Goal: Task Accomplishment & Management: Manage account settings

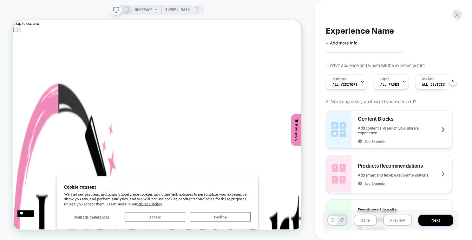
scroll to position [0, 0]
click at [146, 9] on span "HOMEPAGE" at bounding box center [144, 10] width 18 height 10
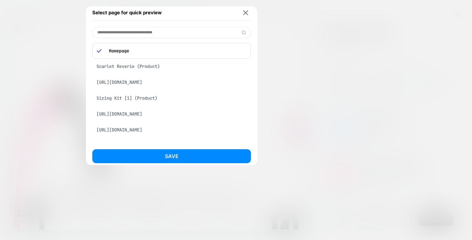
click at [51, 49] on div at bounding box center [236, 120] width 472 height 240
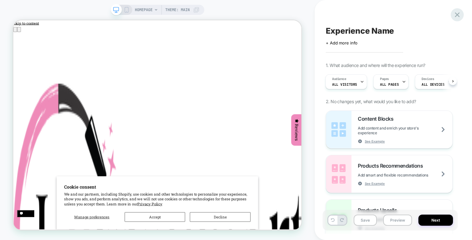
click at [456, 16] on icon at bounding box center [457, 14] width 5 height 5
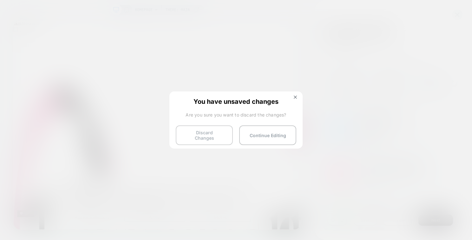
click at [205, 138] on button "Discard Changes" at bounding box center [204, 135] width 57 height 20
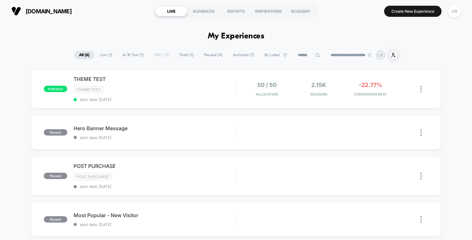
click at [446, 56] on div "**********" at bounding box center [236, 54] width 472 height 9
click at [116, 80] on span "THEME TEST Click to edit experience details" at bounding box center [155, 79] width 162 height 6
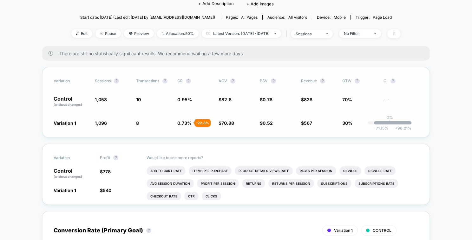
scroll to position [79, 0]
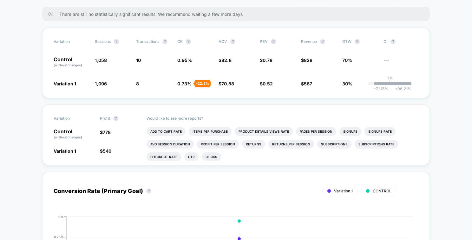
click at [174, 75] on div "Variation Sessions ? Transactions ? CR ? AOV ? PSV ? Revenue ? OTW ? CI ? Contr…" at bounding box center [236, 63] width 388 height 70
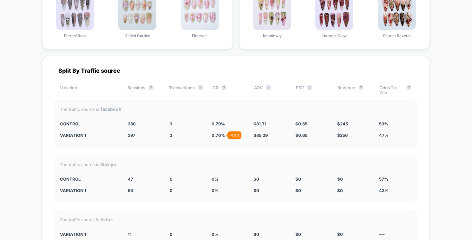
scroll to position [1061, 0]
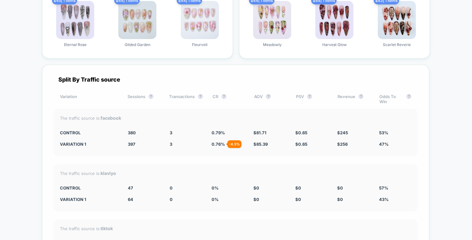
click at [338, 134] on div "The traffic source is: facebook CONTROL 380 3 0.79 % $ 81.71 $ 0.65 $ 245 53% V…" at bounding box center [236, 132] width 364 height 47
click at [335, 143] on div "Variation 1 397 + 4.5 % 3 - 4.3 % 0.76 % - 4.3 % $ 85.39 + 4.5 % $ 0.65 + 0.03 …" at bounding box center [235, 143] width 351 height 5
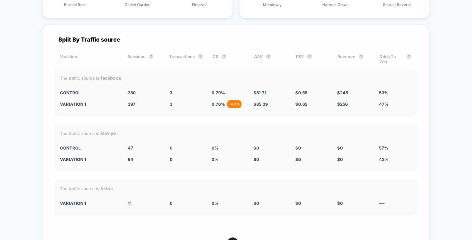
scroll to position [1101, 0]
click at [96, 134] on div "The traffic source is: klaviyo" at bounding box center [235, 133] width 351 height 5
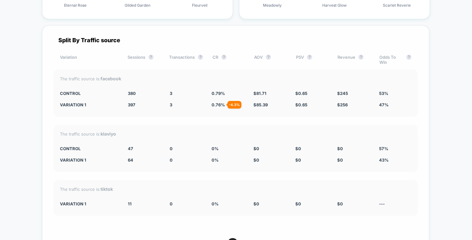
click at [108, 133] on strong "klaviyo" at bounding box center [109, 133] width 16 height 5
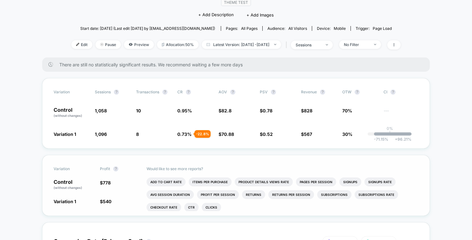
scroll to position [0, 0]
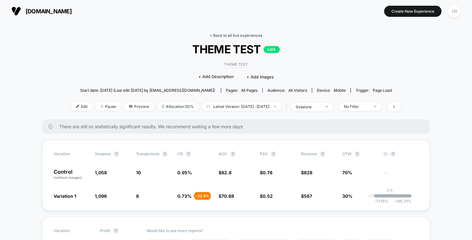
click at [224, 37] on link "< Back to all live experiences" at bounding box center [236, 35] width 53 height 5
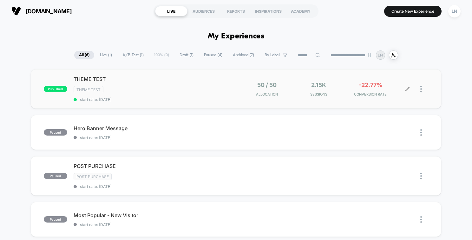
click at [411, 89] on div at bounding box center [418, 89] width 21 height 15
click at [421, 87] on img at bounding box center [421, 89] width 2 height 7
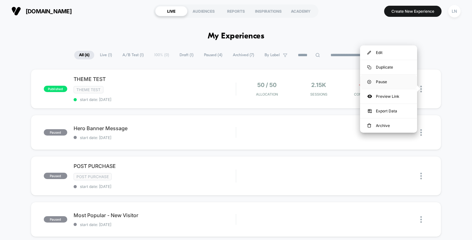
click at [383, 82] on div "Pause" at bounding box center [388, 82] width 57 height 14
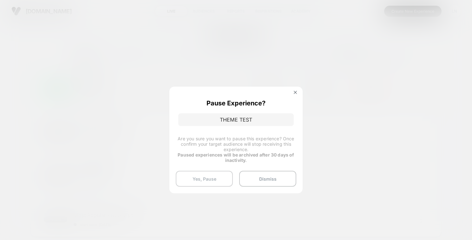
click at [222, 179] on button "Yes, Pause" at bounding box center [204, 179] width 57 height 16
